Goal: Information Seeking & Learning: Check status

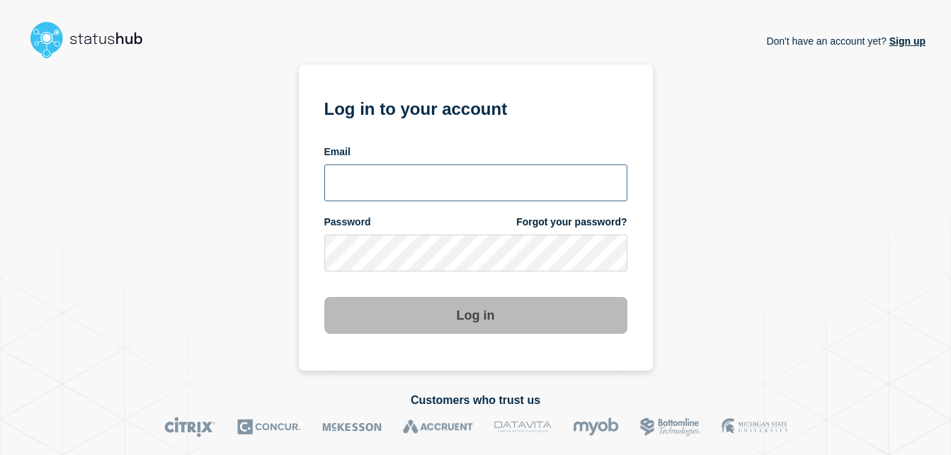
type input "chris.slater@kocho.co.uk"
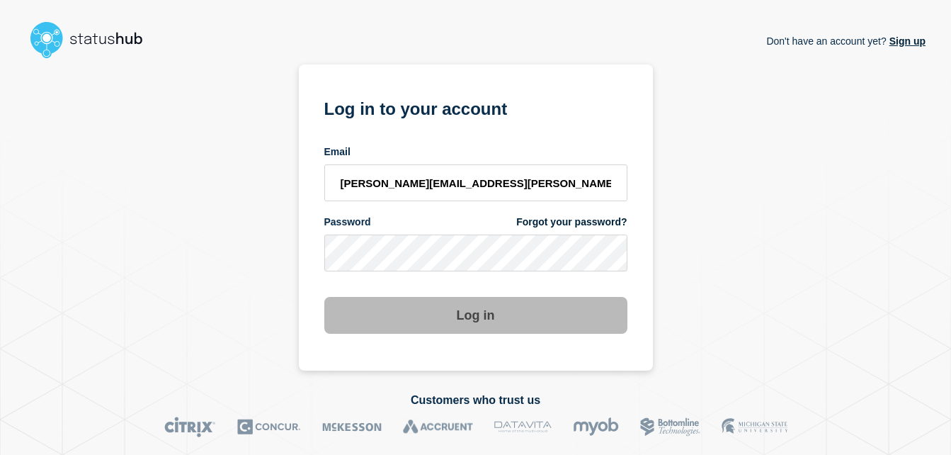
click at [482, 319] on button "Log in" at bounding box center [475, 315] width 303 height 37
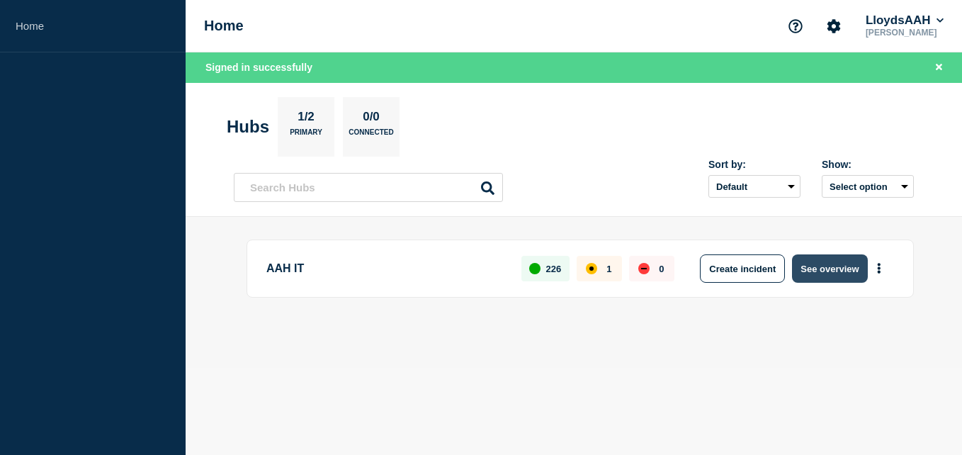
click at [842, 268] on button "See overview" at bounding box center [829, 268] width 75 height 28
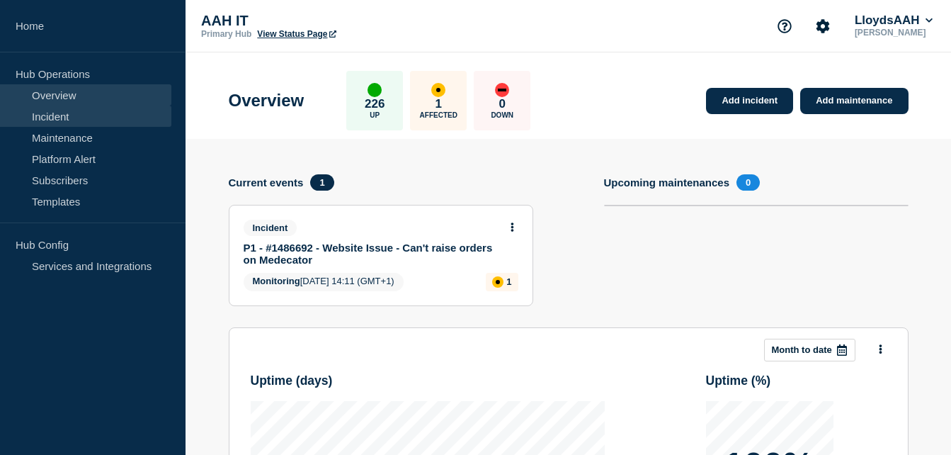
click at [72, 120] on link "Incident" at bounding box center [85, 115] width 171 height 21
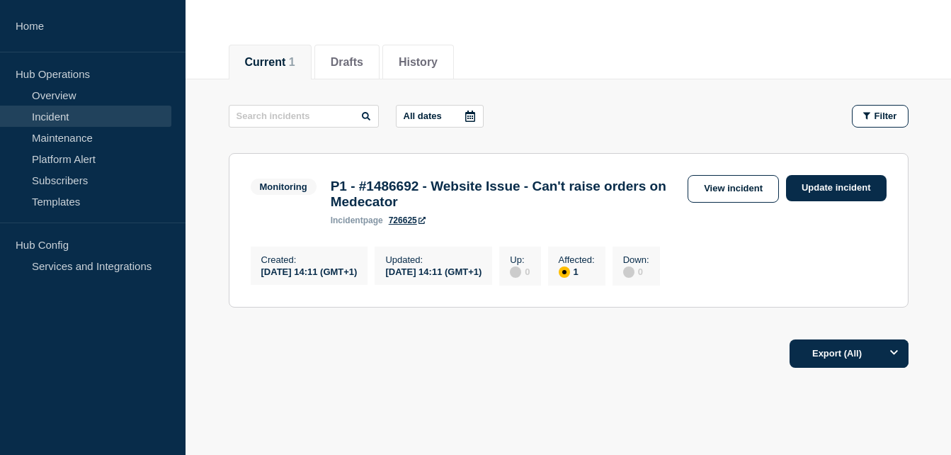
scroll to position [142, 0]
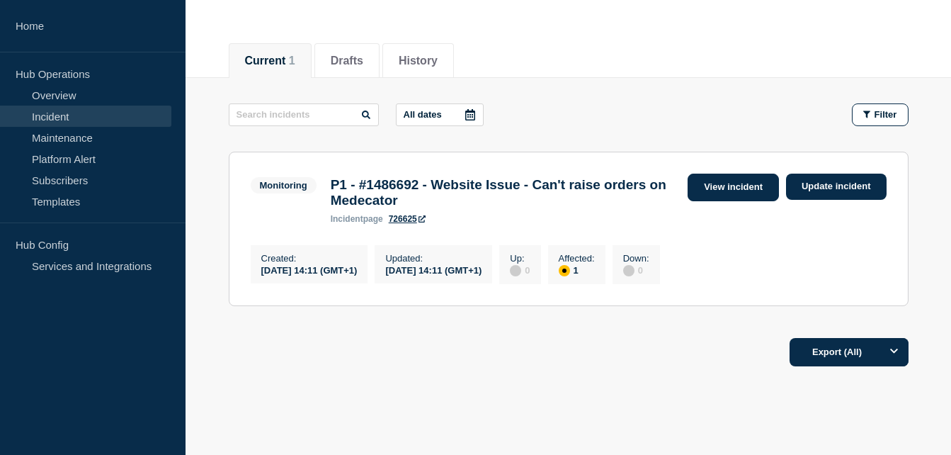
click at [726, 188] on link "View incident" at bounding box center [732, 187] width 91 height 28
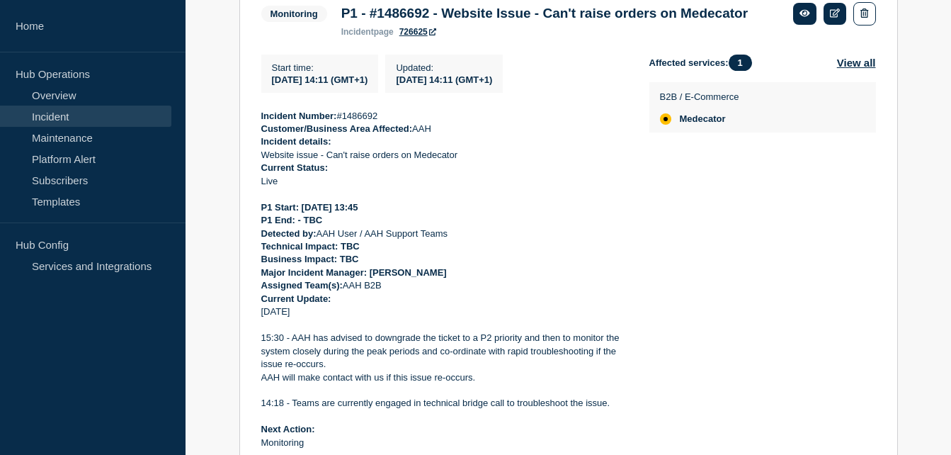
scroll to position [354, 0]
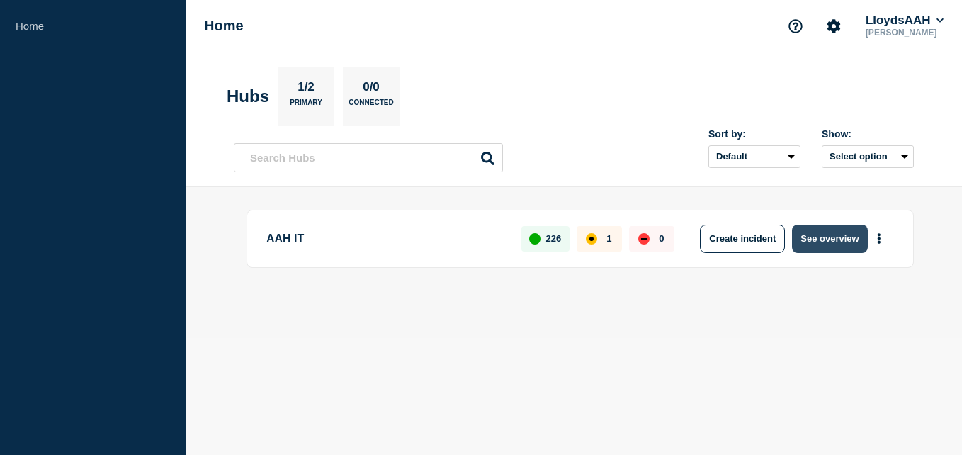
click at [831, 244] on button "See overview" at bounding box center [829, 238] width 75 height 28
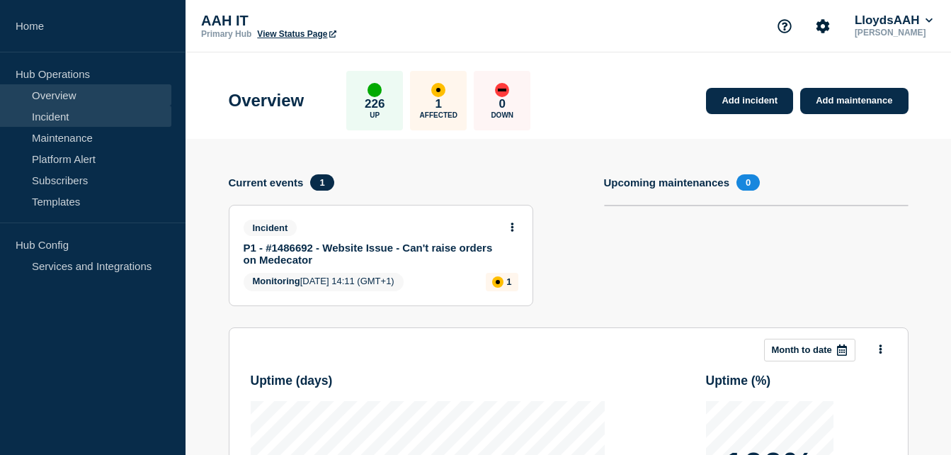
click at [55, 120] on link "Incident" at bounding box center [85, 115] width 171 height 21
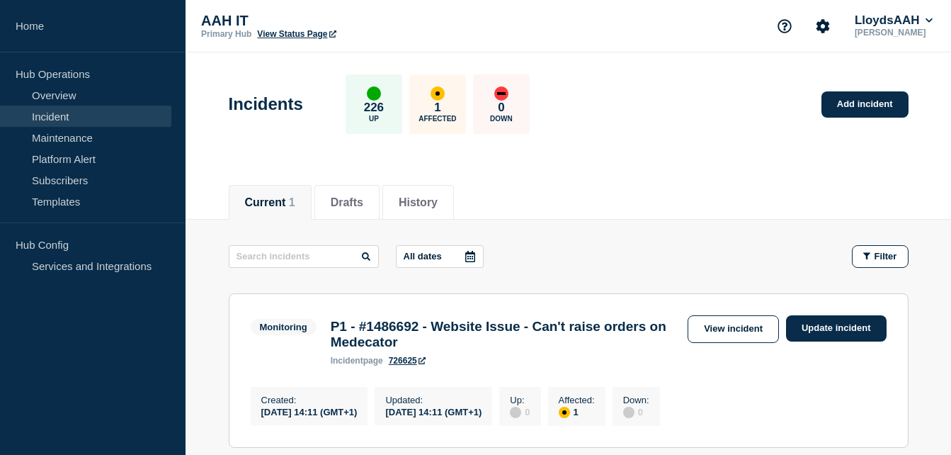
click at [445, 333] on h3 "P1 - #1486692 - Website Issue - Can't raise orders on Medecator" at bounding box center [506, 334] width 350 height 31
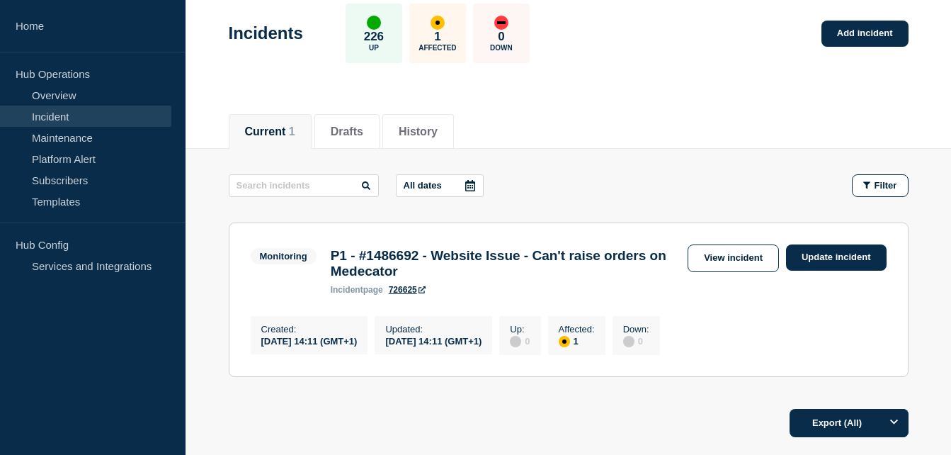
scroll to position [142, 0]
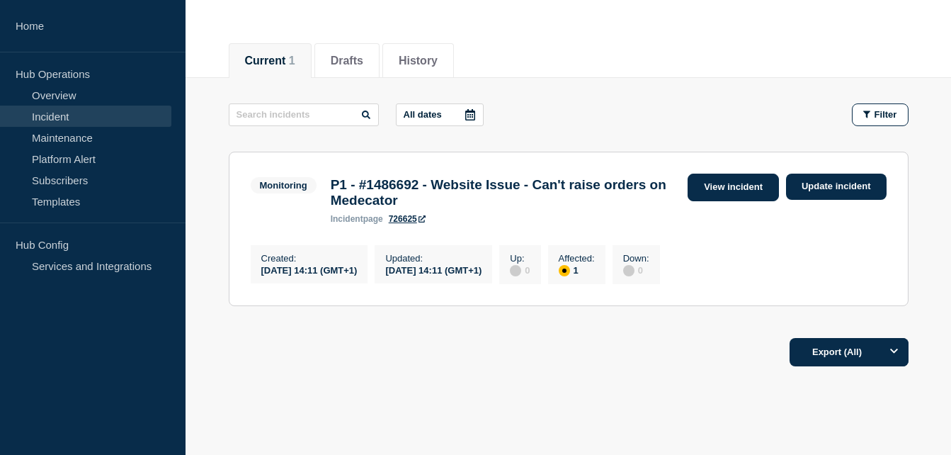
click at [761, 193] on link "View incident" at bounding box center [732, 187] width 91 height 28
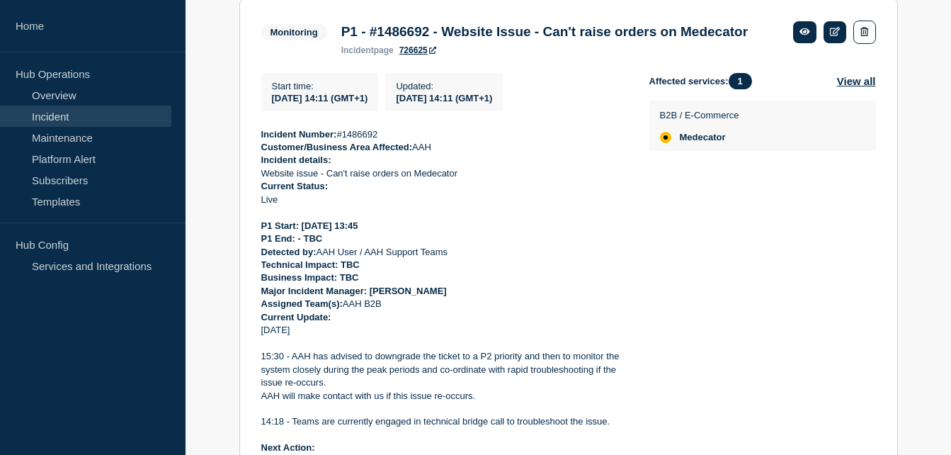
scroll to position [213, 0]
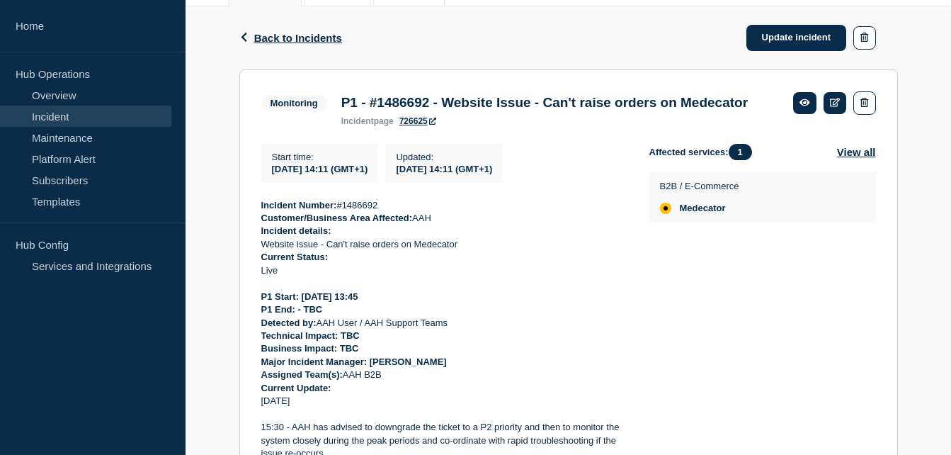
click at [578, 329] on p "Detected by: AAH User / AAH Support Teams" at bounding box center [443, 322] width 365 height 13
click at [609, 290] on p at bounding box center [443, 283] width 365 height 13
click at [764, 358] on div "Affected services: 1 View all B2B / E-Commerce Medecator" at bounding box center [762, 361] width 227 height 434
click at [626, 329] on p "Detected by: AAH User / AAH Support Teams" at bounding box center [443, 322] width 365 height 13
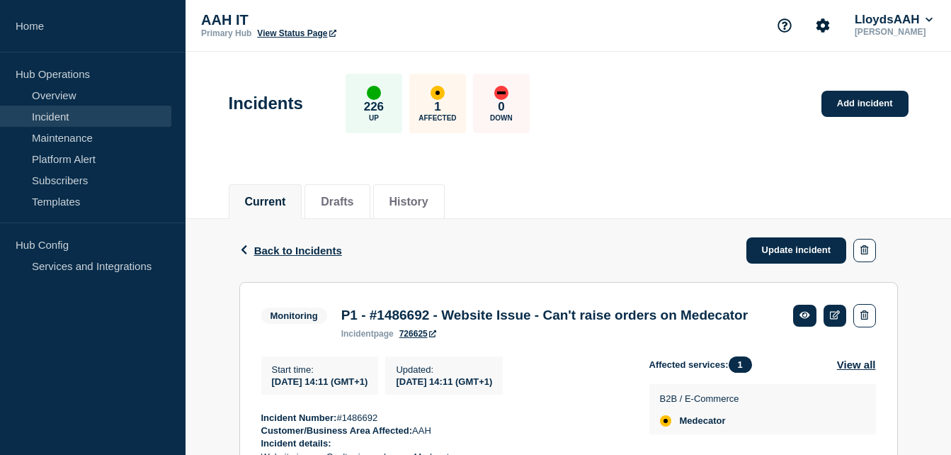
scroll to position [0, 0]
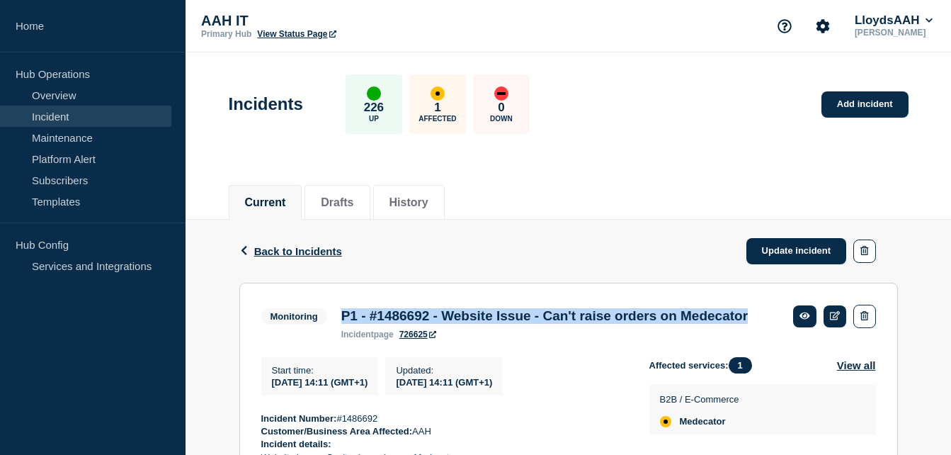
drag, startPoint x: 416, startPoint y: 338, endPoint x: 341, endPoint y: 312, distance: 79.3
click at [341, 312] on h3 "P1 - #1486692 - Website Issue - Can't raise orders on Medecator" at bounding box center [544, 316] width 406 height 16
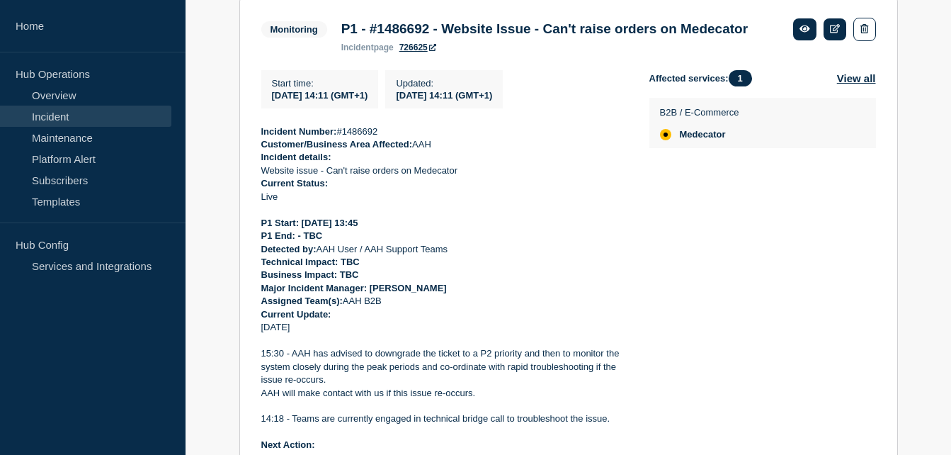
scroll to position [426, 0]
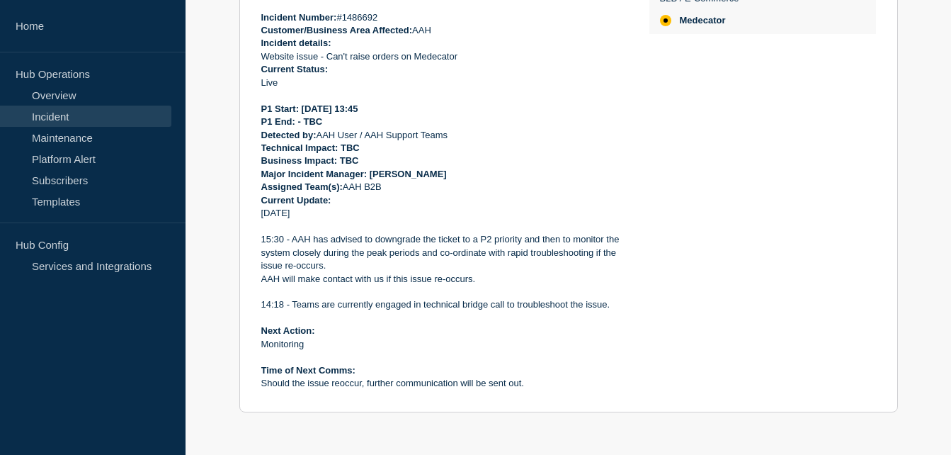
click at [440, 261] on p "15:30 - AAH has advised to downgrade the ticket to a P2 priority and then to mo…" at bounding box center [443, 252] width 365 height 39
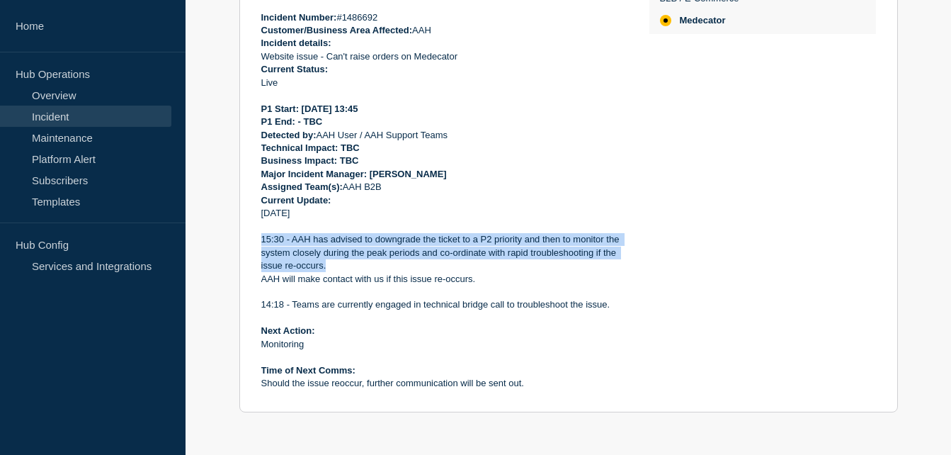
drag, startPoint x: 328, startPoint y: 264, endPoint x: 260, endPoint y: 239, distance: 72.3
click at [260, 239] on section "Monitoring P1 - #1486692 - Website Issue - Can't raise orders on Medecator inci…" at bounding box center [568, 147] width 658 height 530
click at [262, 237] on p "15:30 - AAH has advised to downgrade the ticket to a P2 priority and then to mo…" at bounding box center [443, 252] width 365 height 39
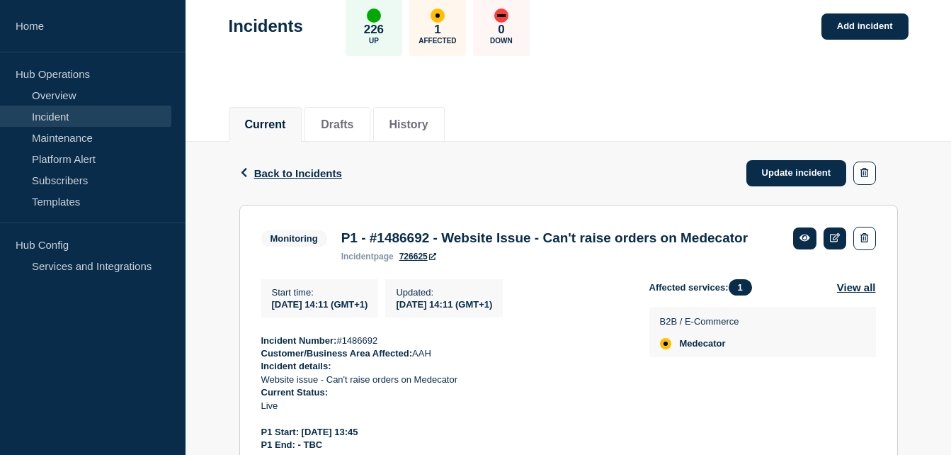
scroll to position [72, 0]
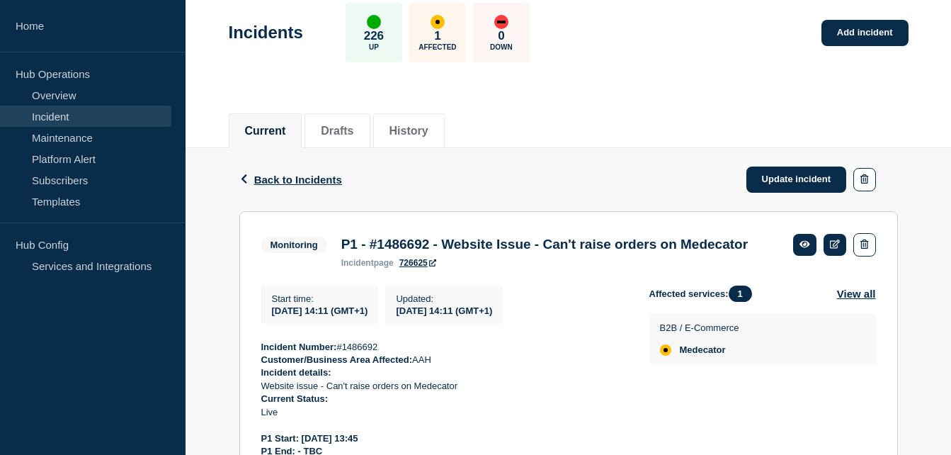
click at [544, 379] on p "Incident details:" at bounding box center [443, 372] width 365 height 13
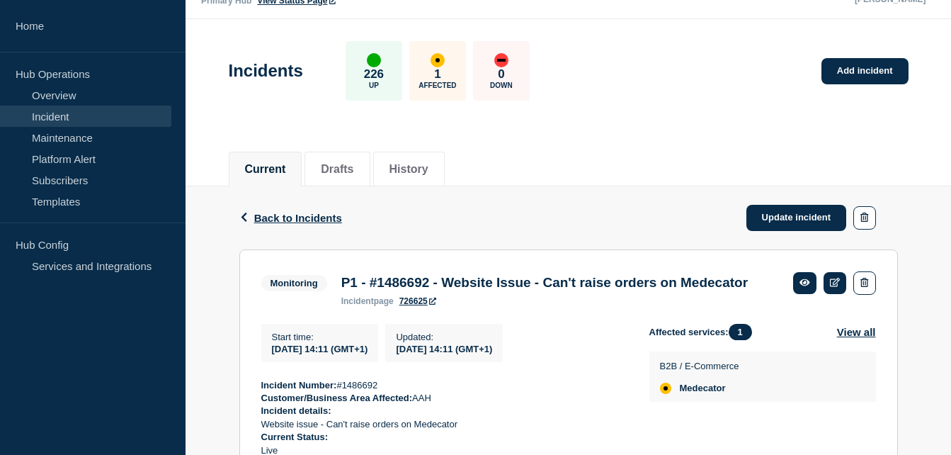
scroll to position [0, 0]
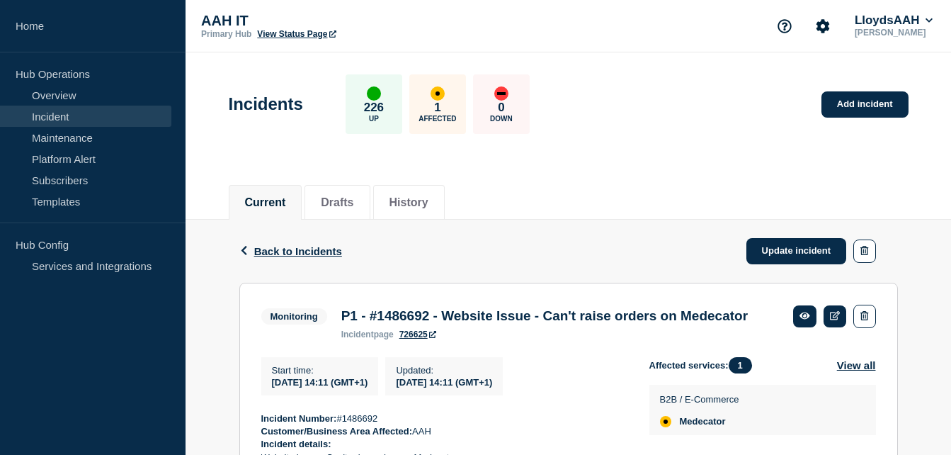
click at [674, 190] on div "Current Drafts History" at bounding box center [569, 195] width 680 height 48
drag, startPoint x: 715, startPoint y: 184, endPoint x: 710, endPoint y: 169, distance: 15.7
click at [715, 184] on div "Current Drafts History" at bounding box center [569, 195] width 680 height 48
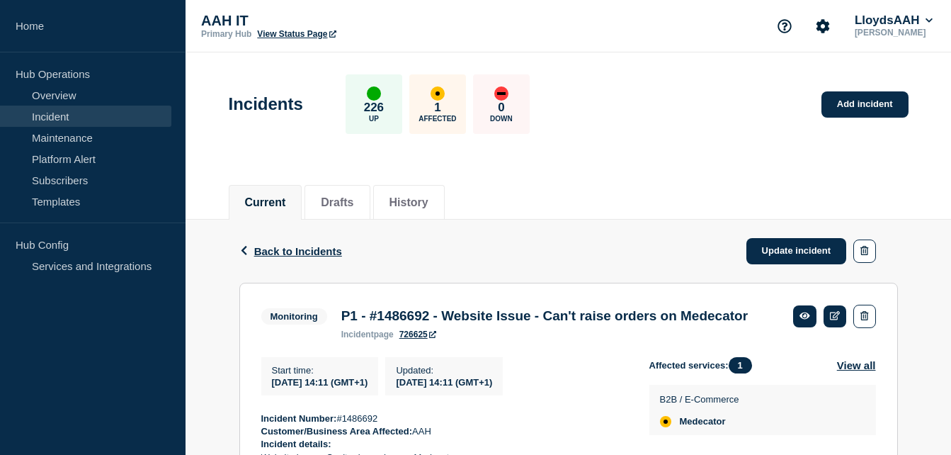
drag, startPoint x: 612, startPoint y: 176, endPoint x: 619, endPoint y: 133, distance: 43.7
click at [612, 176] on div "Current Drafts History" at bounding box center [569, 195] width 680 height 48
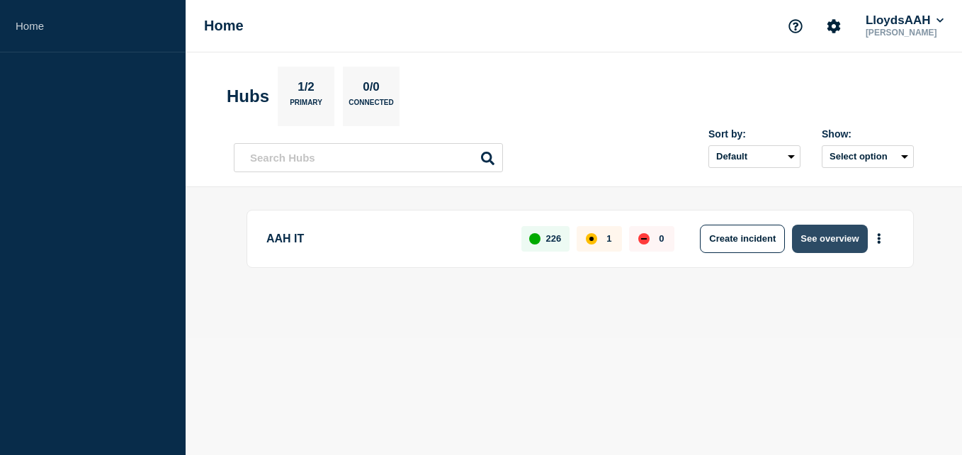
click at [826, 246] on button "See overview" at bounding box center [829, 238] width 75 height 28
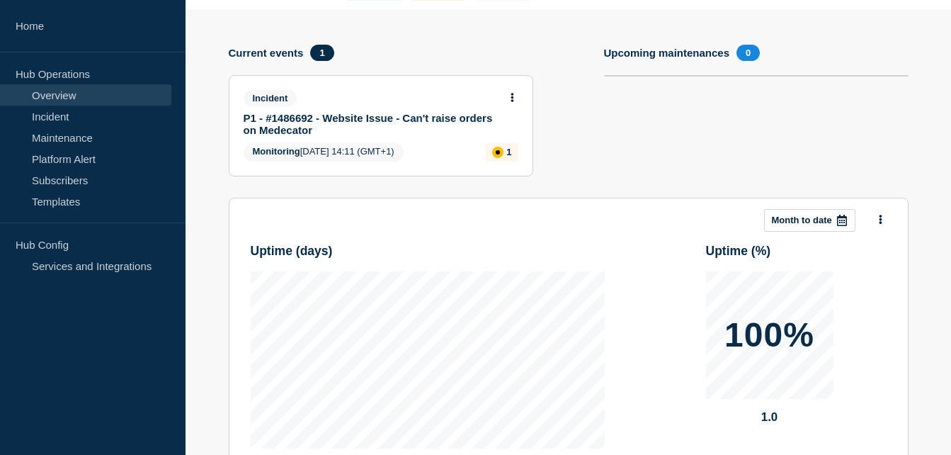
scroll to position [142, 0]
